Goal: Find specific page/section: Find specific page/section

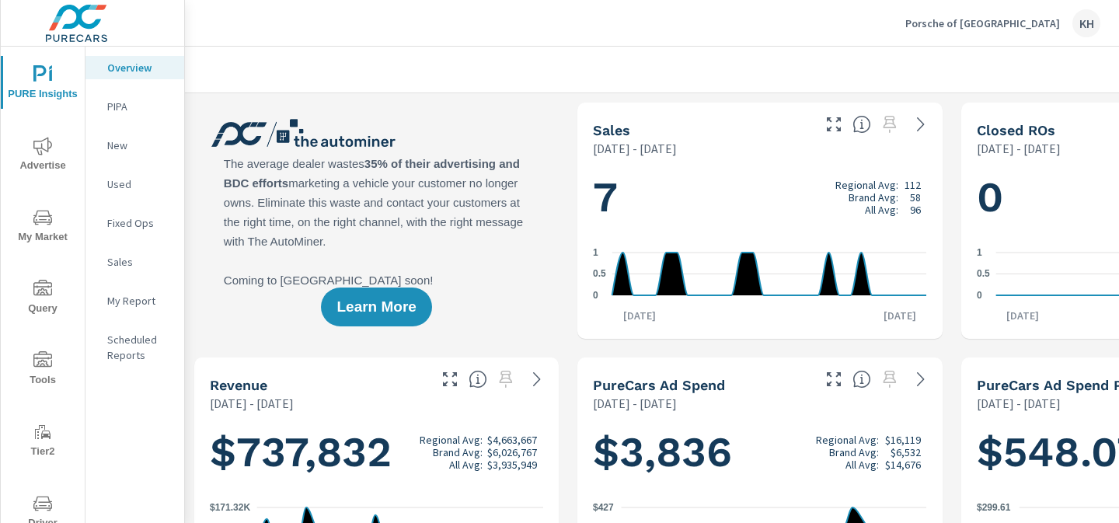
scroll to position [49, 0]
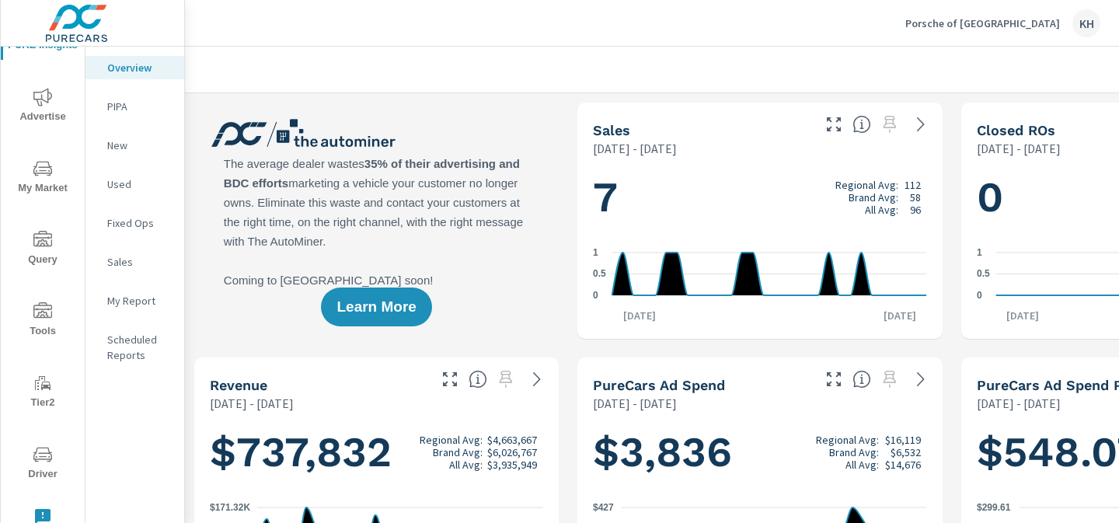
click at [47, 462] on icon "nav menu" at bounding box center [42, 454] width 19 height 19
